Goal: Book appointment/travel/reservation

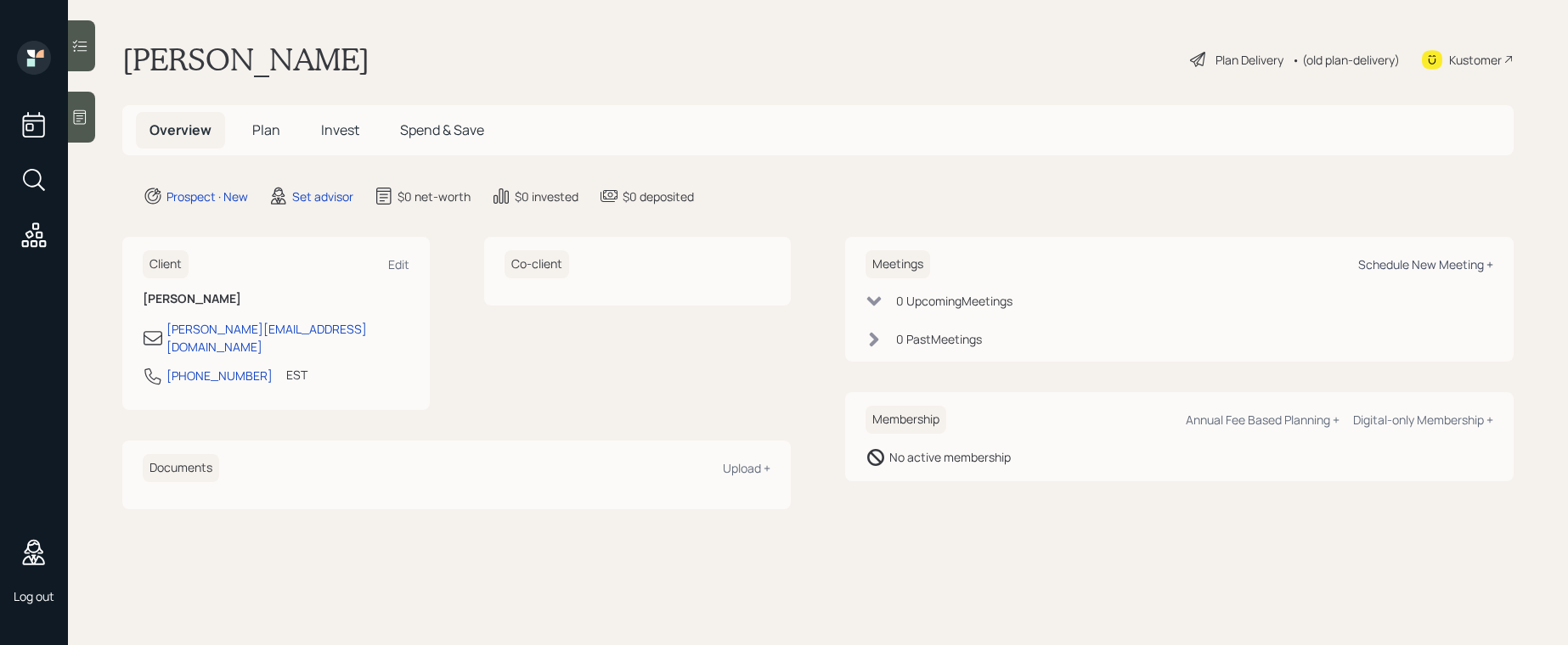
click at [1430, 266] on div "Schedule New Meeting +" at bounding box center [1424, 264] width 135 height 16
select select "round-[PERSON_NAME]"
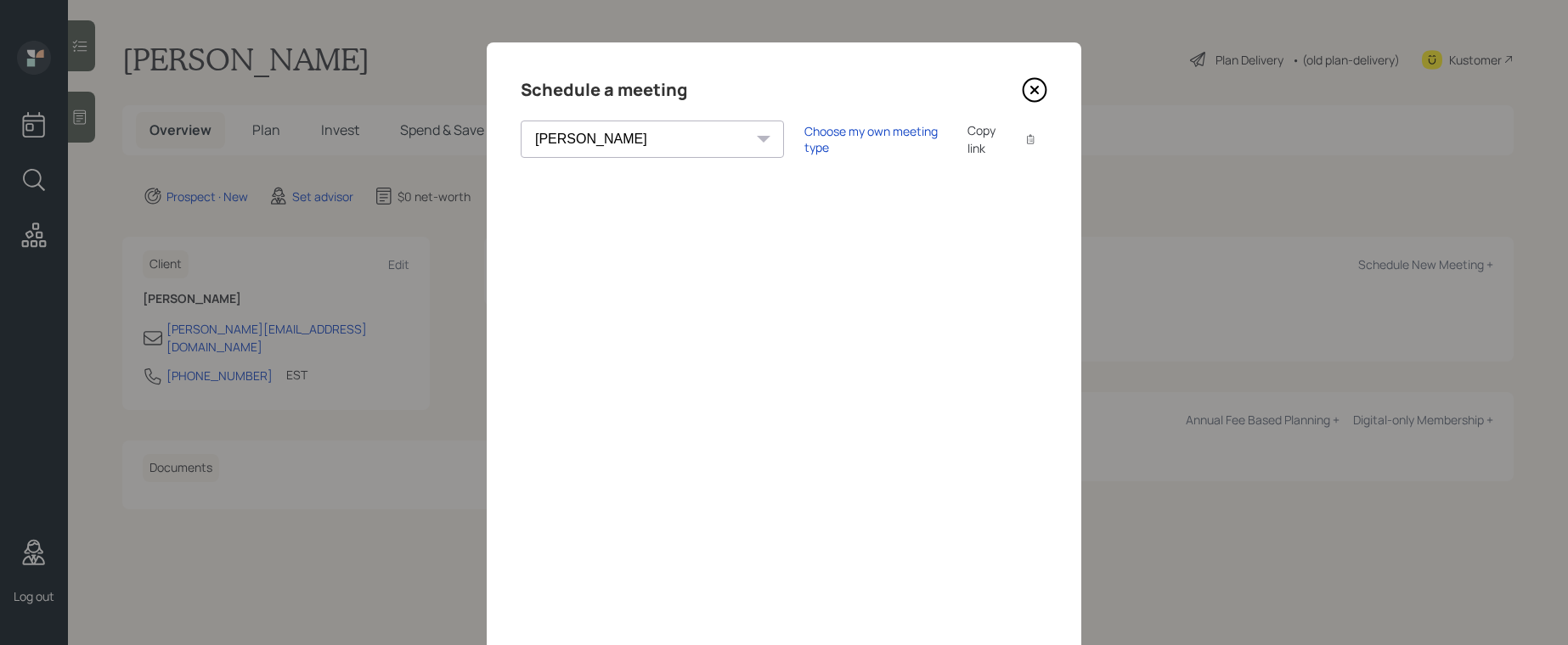
click at [1031, 88] on icon at bounding box center [1034, 90] width 7 height 7
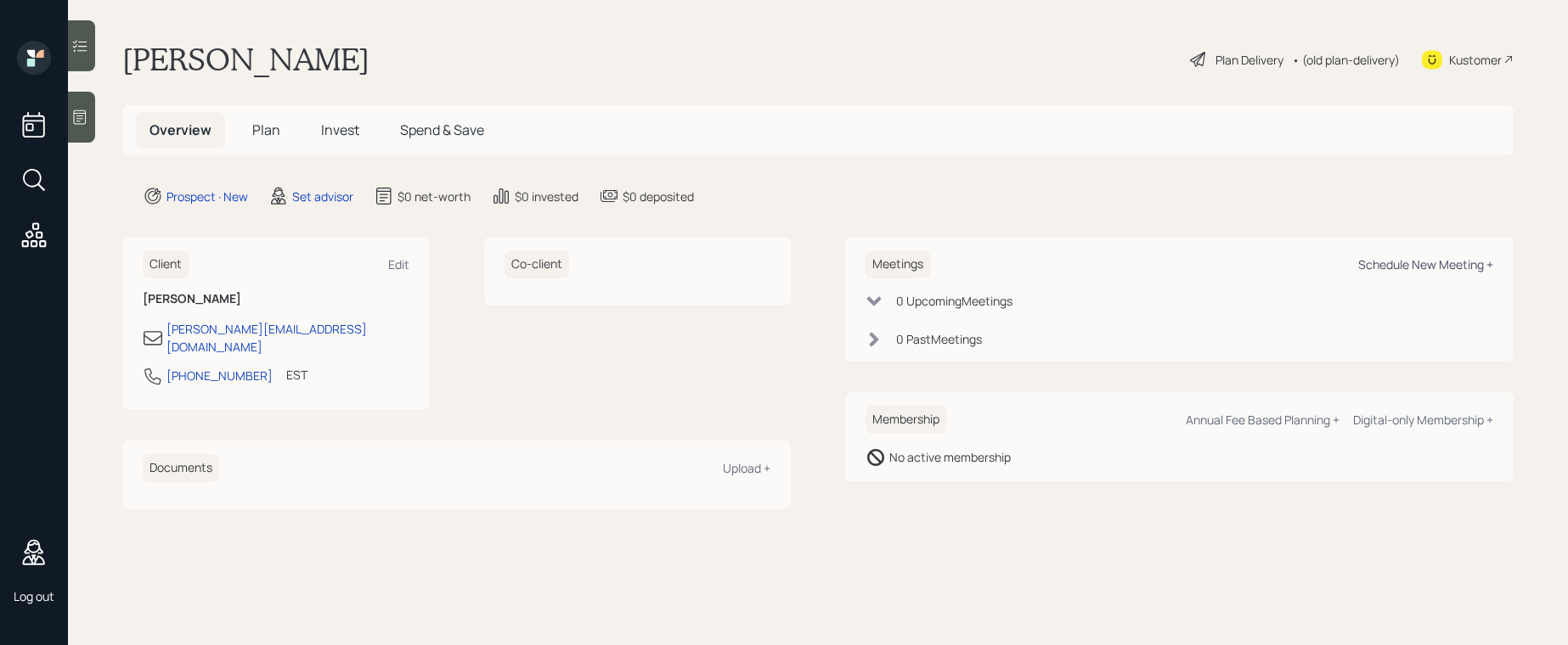
click at [1411, 265] on div "Schedule New Meeting +" at bounding box center [1424, 264] width 135 height 16
select select "round-[PERSON_NAME]"
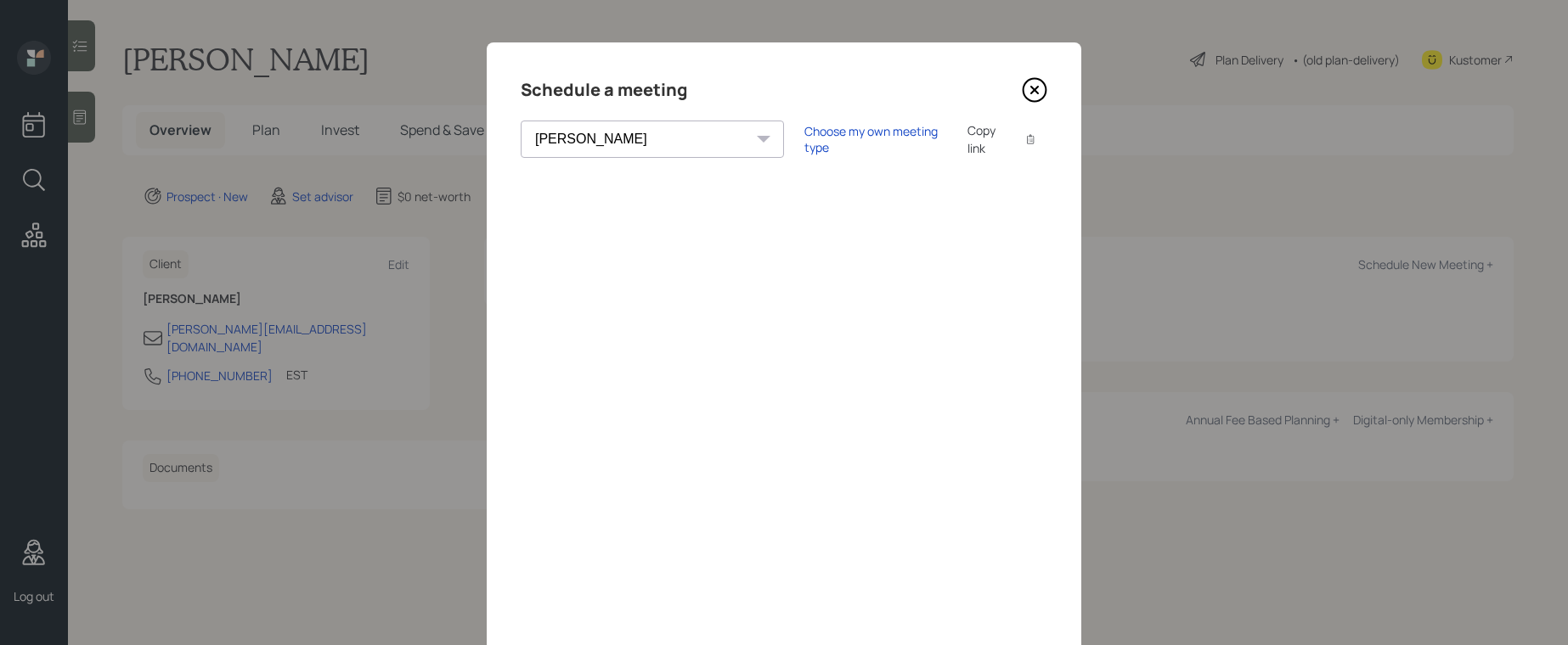
click at [1027, 84] on icon at bounding box center [1035, 91] width 26 height 26
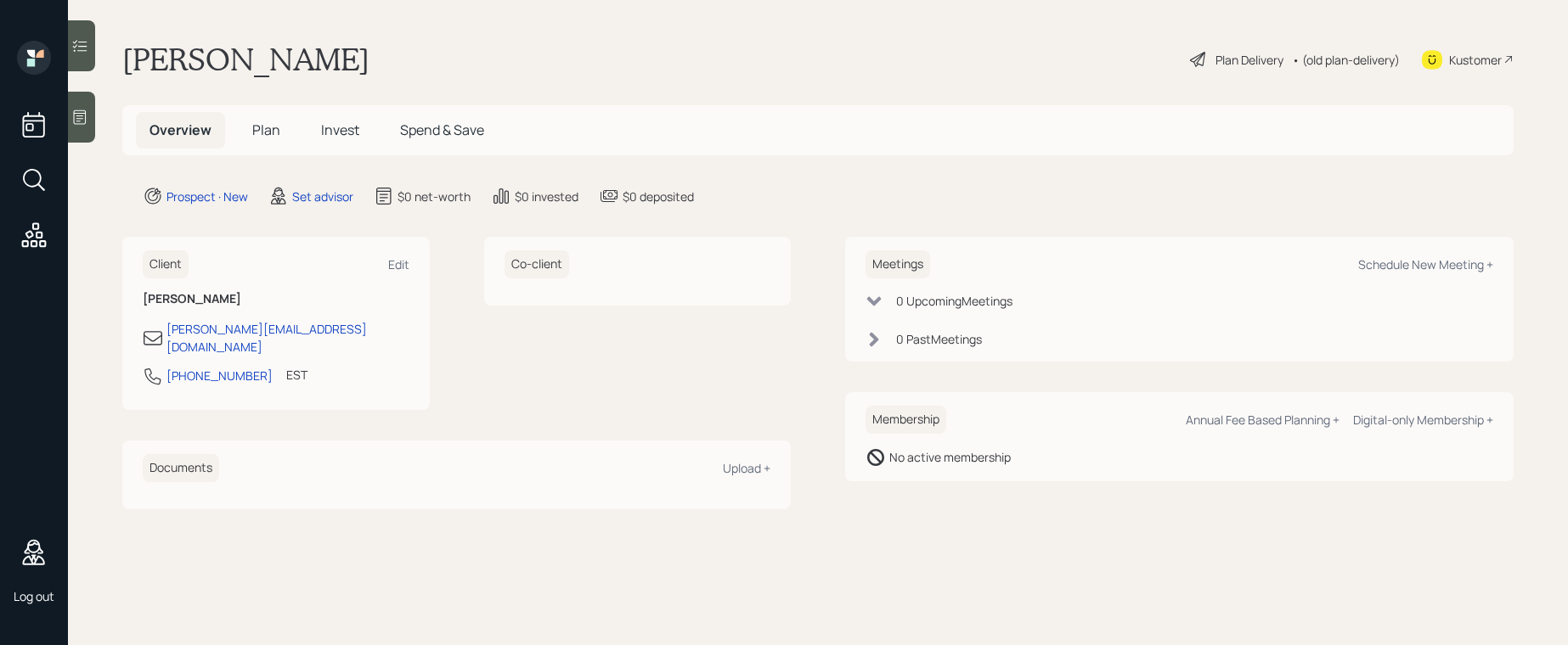
click at [83, 119] on icon at bounding box center [80, 118] width 13 height 14
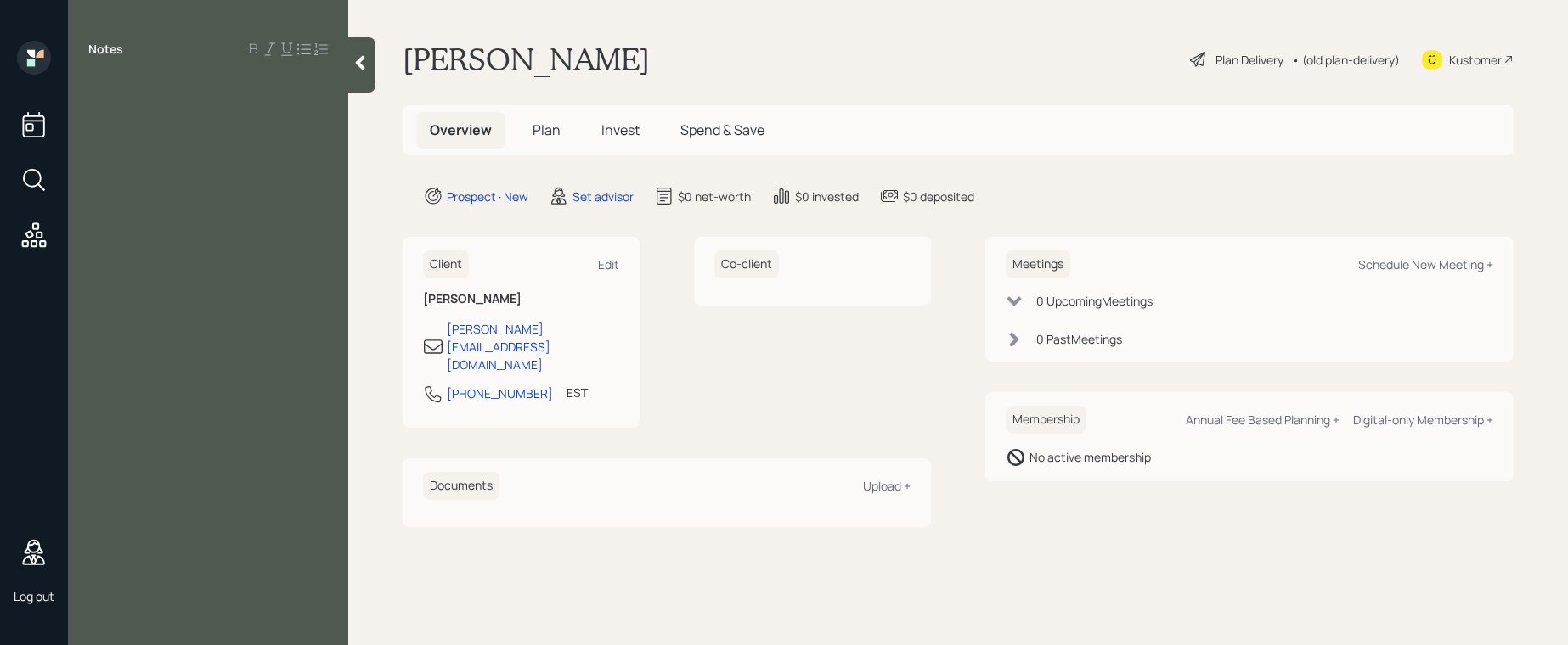
click at [215, 144] on div "Notes" at bounding box center [207, 333] width 280 height 584
drag, startPoint x: 202, startPoint y: 137, endPoint x: 188, endPoint y: 136, distance: 14.0
click at [199, 136] on div "Notes" at bounding box center [207, 333] width 280 height 584
click at [122, 83] on div at bounding box center [208, 87] width 239 height 19
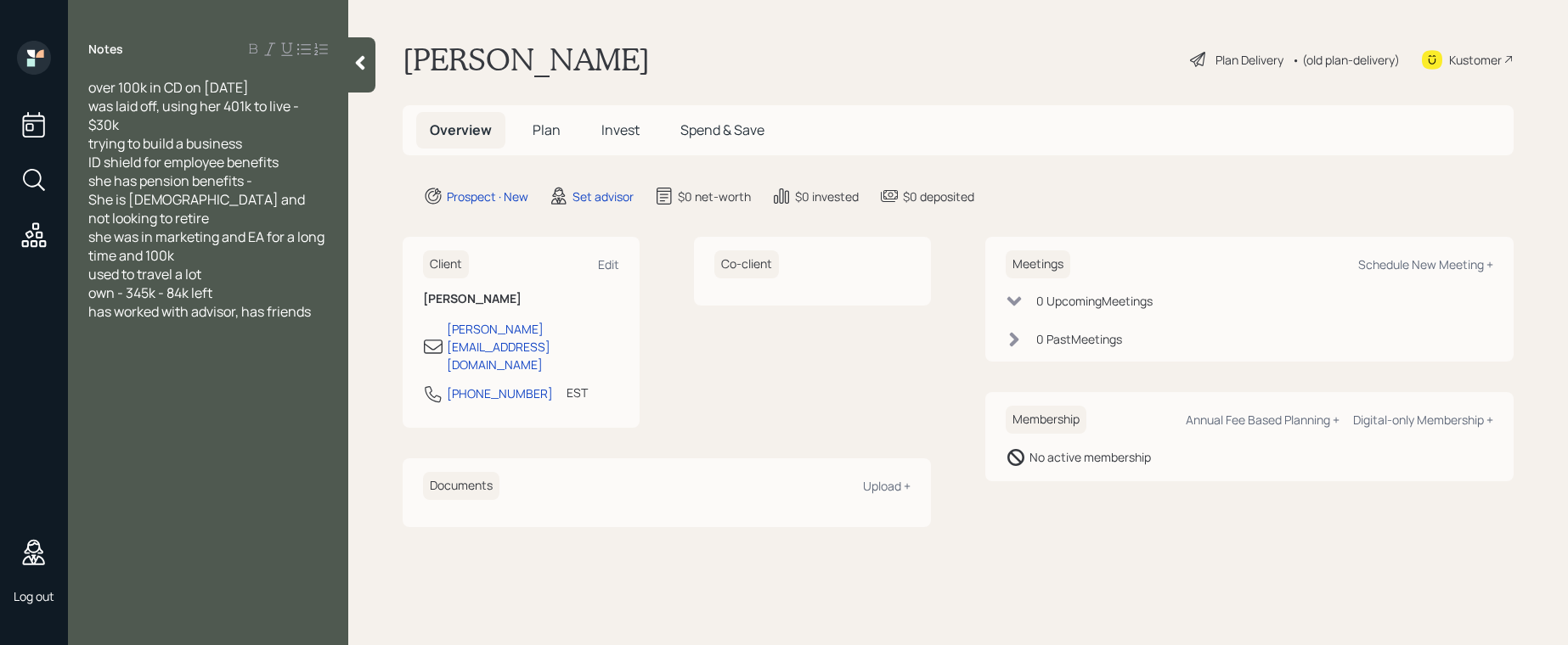
click at [357, 55] on icon at bounding box center [360, 63] width 17 height 17
